Goal: Information Seeking & Learning: Learn about a topic

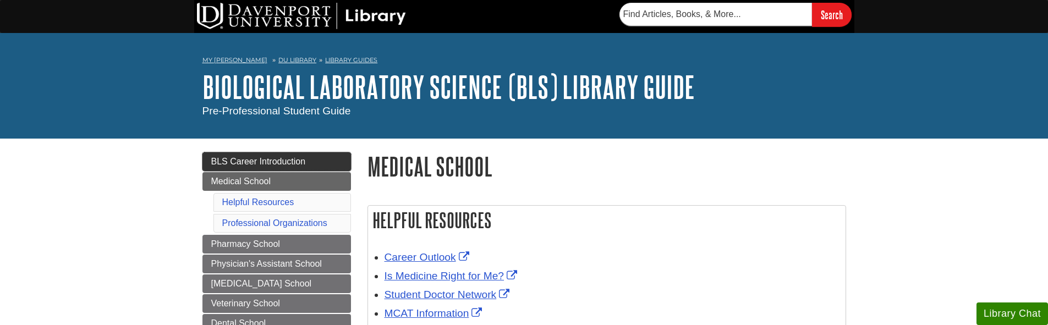
click at [211, 162] on span "BLS Career Introduction" at bounding box center [258, 161] width 95 height 9
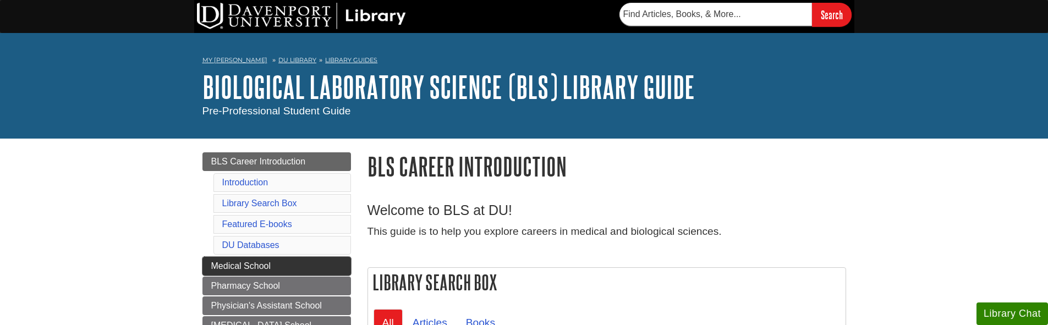
click at [255, 264] on span "Medical School" at bounding box center [241, 265] width 60 height 9
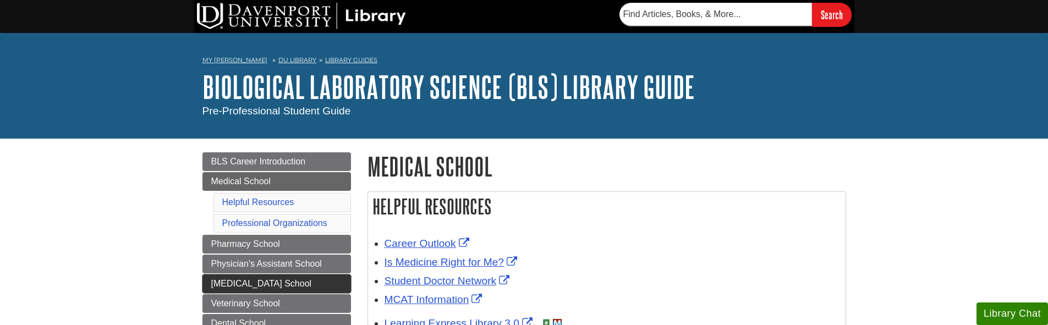
click at [263, 276] on link "[MEDICAL_DATA] School" at bounding box center [276, 283] width 148 height 19
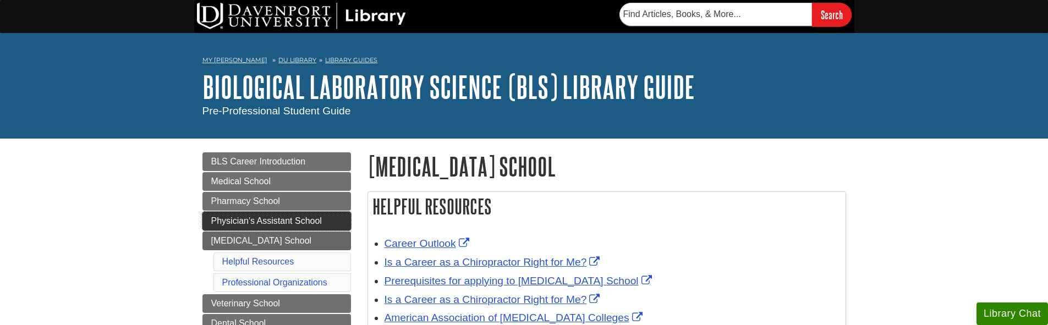
click at [262, 219] on span "Physician's Assistant School" at bounding box center [266, 220] width 111 height 9
